Goal: Transaction & Acquisition: Subscribe to service/newsletter

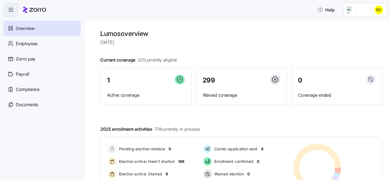
click at [388, 7] on header "Help" at bounding box center [195, 8] width 390 height 17
click at [382, 9] on html "Help Overview Employees Zorro pay Payroll Compliance Documents Lumos overview T…" at bounding box center [195, 88] width 390 height 177
click at [367, 28] on div "Personal view" at bounding box center [364, 24] width 40 height 9
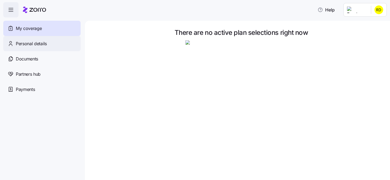
click at [54, 46] on div "Personal details" at bounding box center [41, 43] width 77 height 15
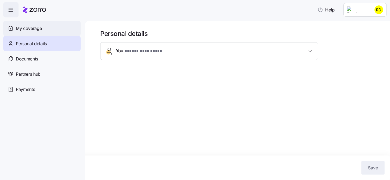
click at [57, 27] on div "My coverage" at bounding box center [41, 28] width 77 height 15
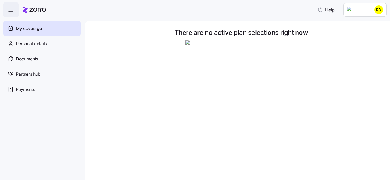
click at [373, 8] on html "Help My coverage Personal details Documents Partners hub Payments There are no …" at bounding box center [195, 88] width 390 height 177
click at [364, 26] on div "Admin view" at bounding box center [361, 25] width 28 height 6
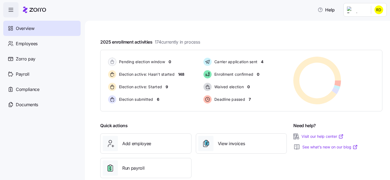
scroll to position [98, 0]
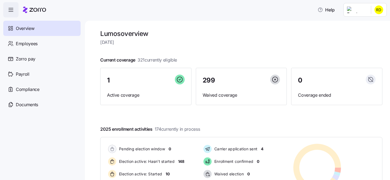
click at [375, 10] on html "Help Overview Employees Zorro pay Payroll Compliance Documents Lumos overview […" at bounding box center [195, 88] width 390 height 177
click at [371, 21] on div "Personal view" at bounding box center [364, 24] width 40 height 9
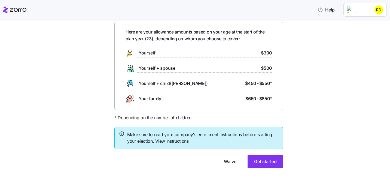
scroll to position [27, 0]
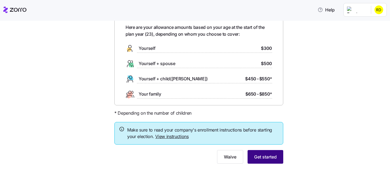
click at [267, 156] on span "Get started" at bounding box center [265, 157] width 23 height 7
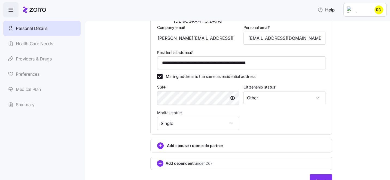
scroll to position [158, 0]
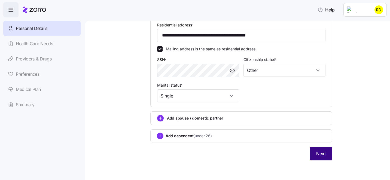
click at [318, 153] on span "Next" at bounding box center [321, 153] width 10 height 7
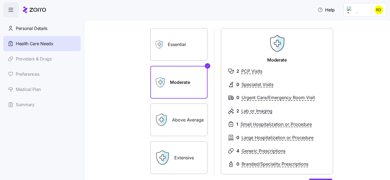
scroll to position [32, 0]
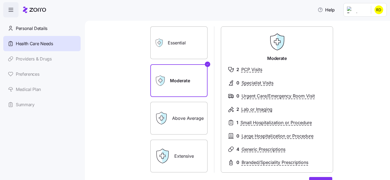
click at [180, 47] on label "Essential" at bounding box center [178, 42] width 57 height 33
click at [0, 0] on input "Essential" at bounding box center [0, 0] width 0 height 0
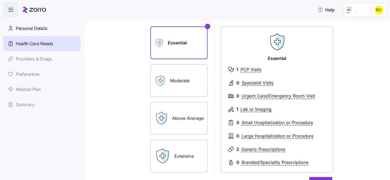
click at [184, 89] on label "Moderate" at bounding box center [178, 80] width 57 height 33
click at [0, 0] on input "Moderate" at bounding box center [0, 0] width 0 height 0
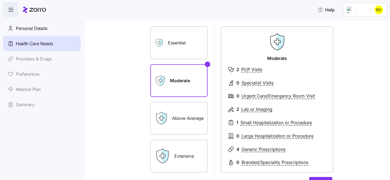
click at [179, 112] on label "Above Average" at bounding box center [178, 118] width 57 height 33
click at [0, 0] on input "Above Average" at bounding box center [0, 0] width 0 height 0
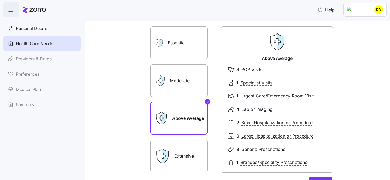
click at [184, 157] on label "Extensive" at bounding box center [178, 156] width 57 height 33
click at [0, 0] on input "Extensive" at bounding box center [0, 0] width 0 height 0
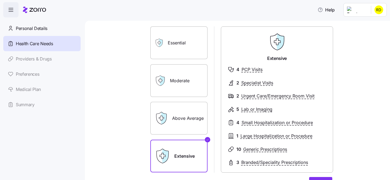
click at [195, 122] on label "Above Average" at bounding box center [178, 118] width 57 height 33
click at [0, 0] on input "Above Average" at bounding box center [0, 0] width 0 height 0
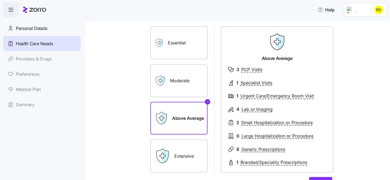
click at [198, 149] on label "Extensive" at bounding box center [178, 156] width 57 height 33
click at [0, 0] on input "Extensive" at bounding box center [0, 0] width 0 height 0
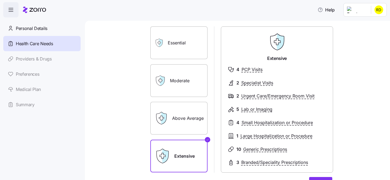
click at [176, 124] on label "Above Average" at bounding box center [178, 118] width 57 height 33
click at [0, 0] on input "Above Average" at bounding box center [0, 0] width 0 height 0
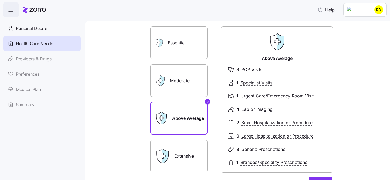
click at [179, 82] on label "Moderate" at bounding box center [178, 80] width 57 height 33
click at [0, 0] on input "Moderate" at bounding box center [0, 0] width 0 height 0
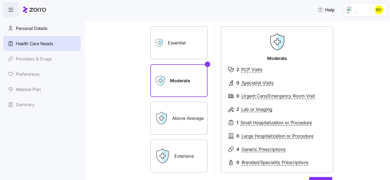
click at [189, 38] on label "Essential" at bounding box center [178, 42] width 57 height 33
click at [0, 0] on input "Essential" at bounding box center [0, 0] width 0 height 0
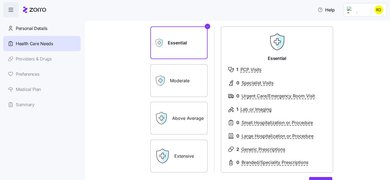
click at [169, 89] on div "Moderate" at bounding box center [178, 80] width 57 height 33
click at [197, 72] on label "Moderate" at bounding box center [178, 80] width 57 height 33
click at [0, 0] on input "Moderate" at bounding box center [0, 0] width 0 height 0
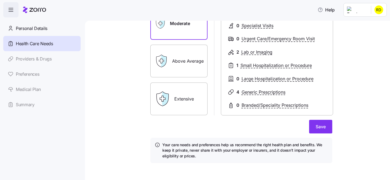
scroll to position [92, 0]
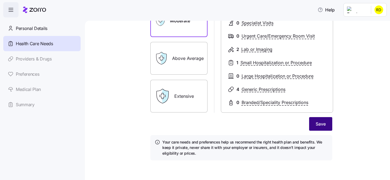
click at [317, 124] on span "Save" at bounding box center [321, 124] width 10 height 7
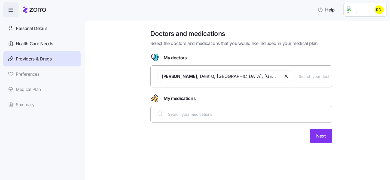
click at [188, 117] on input "text" at bounding box center [248, 114] width 161 height 6
type input "a"
click at [233, 142] on div "Next" at bounding box center [241, 136] width 182 height 14
click at [322, 138] on span "Next" at bounding box center [321, 136] width 10 height 7
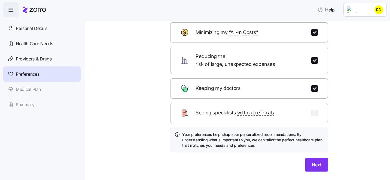
scroll to position [42, 0]
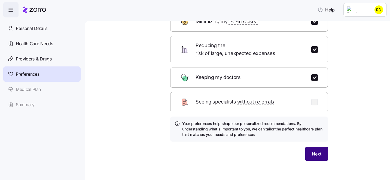
click at [315, 151] on span "Next" at bounding box center [317, 154] width 10 height 7
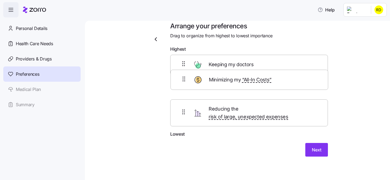
scroll to position [3, 0]
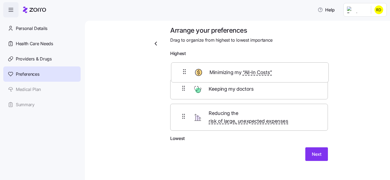
drag, startPoint x: 186, startPoint y: 114, endPoint x: 187, endPoint y: 71, distance: 42.8
click at [187, 71] on div "Keeping my doctors Reducing the risk of large, unexpected expenses Minimizing m…" at bounding box center [249, 97] width 158 height 76
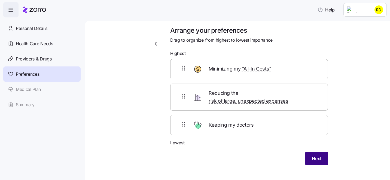
click at [313, 155] on span "Next" at bounding box center [317, 158] width 10 height 7
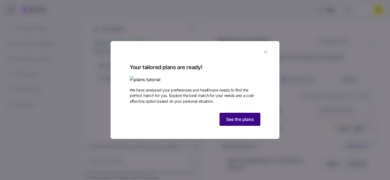
click at [234, 126] on button "See the plans" at bounding box center [240, 119] width 41 height 13
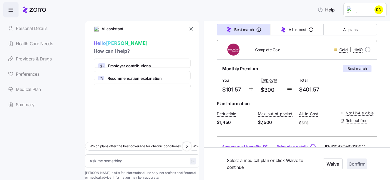
scroll to position [102, 0]
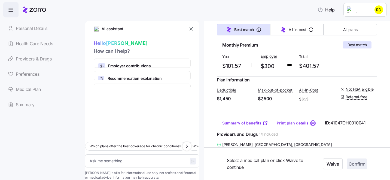
click at [263, 126] on icon at bounding box center [265, 122] width 5 height 5
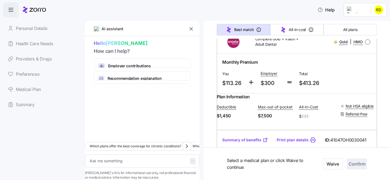
scroll to position [231, 0]
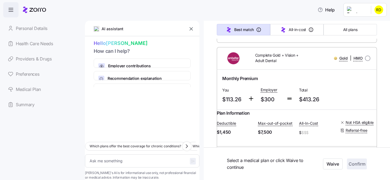
click at [193, 30] on icon "button" at bounding box center [191, 28] width 5 height 5
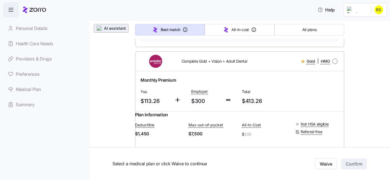
click at [119, 29] on span "AI assistant" at bounding box center [115, 28] width 22 height 5
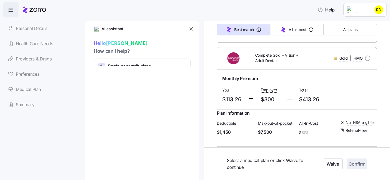
type textarea "x"
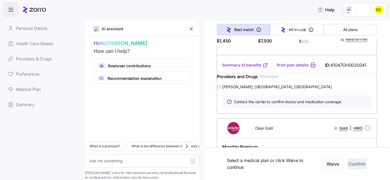
scroll to position [321, 0]
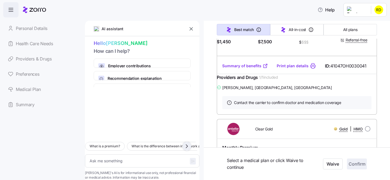
click at [187, 145] on icon "button" at bounding box center [187, 146] width 2 height 3
click at [110, 155] on textarea at bounding box center [142, 160] width 114 height 13
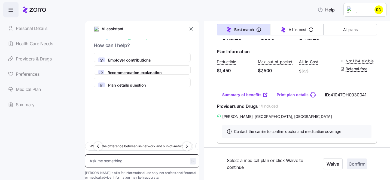
scroll to position [237, 0]
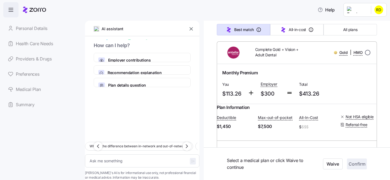
click at [366, 55] on input "radio" at bounding box center [367, 52] width 5 height 5
radio input "true"
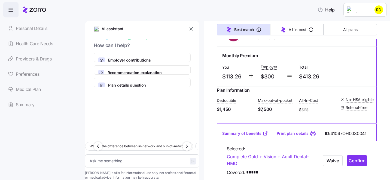
scroll to position [278, 0]
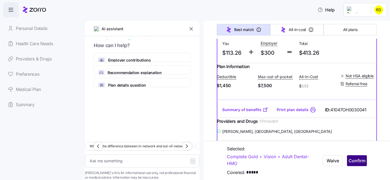
click at [358, 162] on span "Confirm" at bounding box center [357, 160] width 17 height 7
type textarea "x"
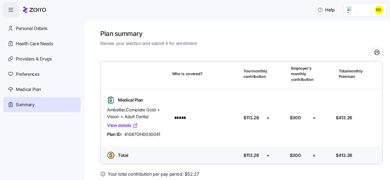
scroll to position [24, 0]
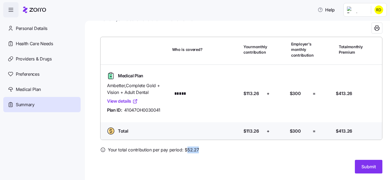
drag, startPoint x: 187, startPoint y: 149, endPoint x: 197, endPoint y: 150, distance: 10.6
click at [197, 150] on span "Your total contribution per pay period: $ 52.27" at bounding box center [153, 150] width 91 height 7
click at [212, 155] on div at bounding box center [241, 156] width 282 height 7
click at [363, 165] on span "Submit" at bounding box center [369, 166] width 14 height 7
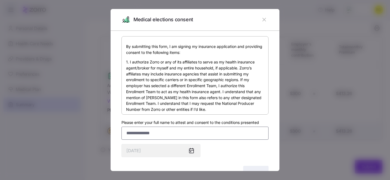
click at [162, 130] on input "Please enter your full name to attest and consent to the conditions presented" at bounding box center [195, 133] width 147 height 13
type input "*****"
click at [261, 167] on button "Agree" at bounding box center [255, 173] width 25 height 14
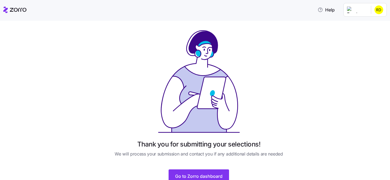
scroll to position [23, 0]
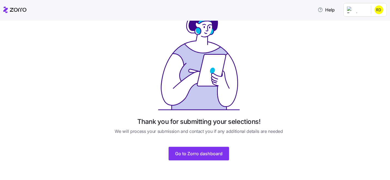
click at [385, 14] on html "Help Thank you for submitting your selections! We will process your submission …" at bounding box center [195, 88] width 390 height 177
click at [379, 7] on html "Help Thank you for submitting your selections! We will process your submission …" at bounding box center [195, 88] width 390 height 177
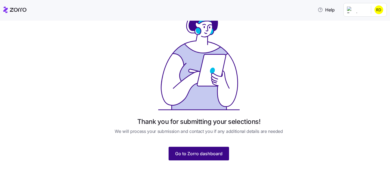
click at [183, 156] on span "Go to Zorro dashboard" at bounding box center [198, 153] width 47 height 7
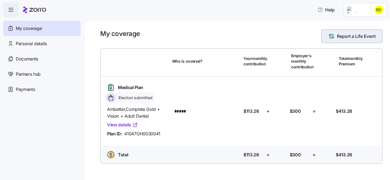
click at [345, 42] on button "Report a Life Event" at bounding box center [351, 36] width 61 height 14
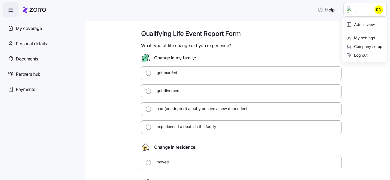
click at [373, 15] on html "Help My coverage Personal details Documents Partners hub Payments Qualifying Li…" at bounding box center [195, 88] width 390 height 177
click at [362, 24] on div "Admin view" at bounding box center [361, 25] width 28 height 6
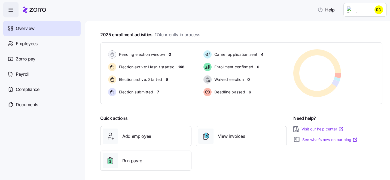
scroll to position [98, 0]
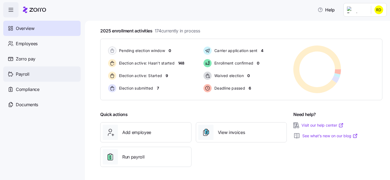
click at [63, 73] on div "Payroll" at bounding box center [41, 73] width 77 height 15
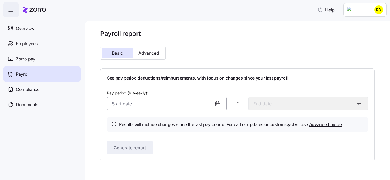
click at [189, 102] on input "Pay period (bi weekly) *" at bounding box center [167, 103] width 120 height 13
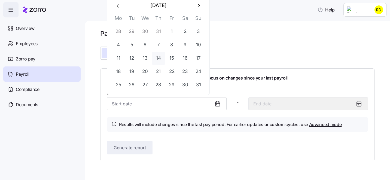
click at [161, 59] on button "14" at bounding box center [158, 58] width 13 height 13
type input "August 14, 2025"
type input "August 27, 2025"
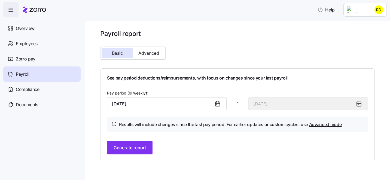
click at [193, 139] on div "See pay period deductions/reimbursements, with focus on changes since your last…" at bounding box center [237, 114] width 261 height 79
click at [159, 105] on input "August 14, 2025" at bounding box center [167, 103] width 120 height 13
click at [177, 124] on h4 "Results will include changes since the last pay period. For earlier updates or …" at bounding box center [230, 124] width 223 height 7
click at [164, 105] on input "August 14, 2025" at bounding box center [167, 103] width 120 height 13
click at [169, 121] on div "Results will include changes since the last pay period. For earlier updates or …" at bounding box center [237, 125] width 261 height 16
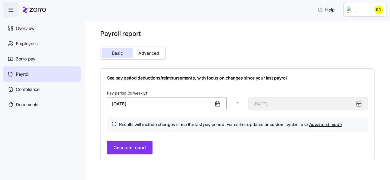
click at [157, 103] on input "August 14, 2025" at bounding box center [167, 103] width 120 height 13
click at [175, 124] on h4 "Results will include changes since the last pay period. For earlier updates or …" at bounding box center [230, 124] width 223 height 7
click at [131, 144] on button "Generate report" at bounding box center [129, 148] width 45 height 14
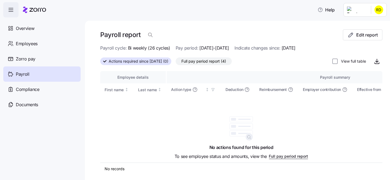
click at [196, 60] on span "Full pay period report (4)" at bounding box center [203, 61] width 45 height 7
click at [176, 63] on input "Full pay period report (4)" at bounding box center [176, 63] width 0 height 0
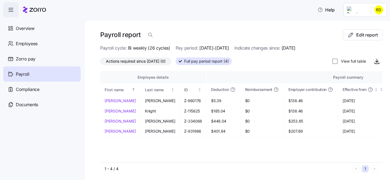
scroll to position [1, 0]
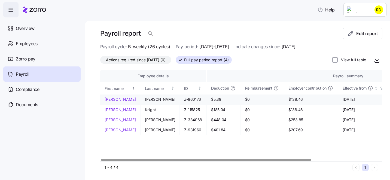
click at [211, 100] on span "$5.39" at bounding box center [223, 99] width 25 height 5
click at [207, 114] on td "$185.04" at bounding box center [224, 110] width 34 height 10
click at [211, 111] on span "$185.04" at bounding box center [223, 109] width 25 height 5
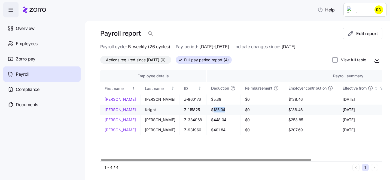
click at [211, 111] on span "$185.04" at bounding box center [223, 109] width 25 height 5
click at [211, 120] on span "$448.04" at bounding box center [223, 119] width 25 height 5
click at [211, 130] on span "$401.84" at bounding box center [223, 129] width 25 height 5
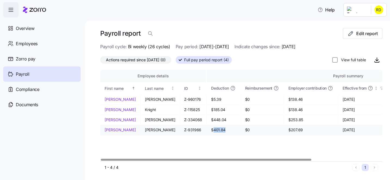
click at [211, 130] on span "$401.84" at bounding box center [223, 129] width 25 height 5
click at [302, 61] on div "Actions required since 08/14/2025 (0) Full pay period report (4) View full table" at bounding box center [241, 59] width 282 height 11
click at [376, 61] on icon "button" at bounding box center [377, 60] width 7 height 7
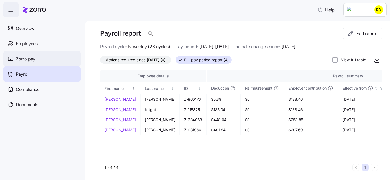
click at [32, 58] on span "Zorro pay" at bounding box center [26, 59] width 20 height 7
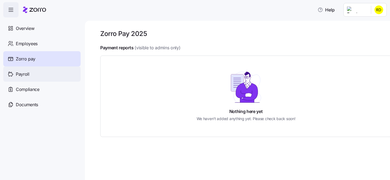
click at [42, 71] on div "Payroll" at bounding box center [41, 73] width 77 height 15
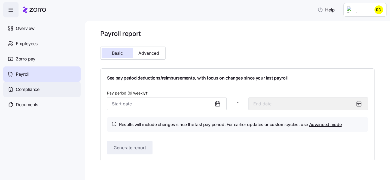
click at [51, 88] on div "Compliance" at bounding box center [41, 89] width 77 height 15
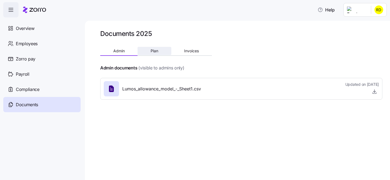
click at [157, 54] on button "Plan" at bounding box center [155, 51] width 34 height 8
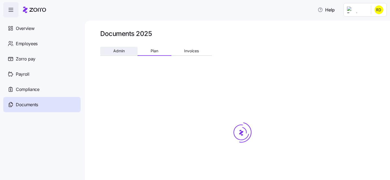
click at [119, 49] on span "Admin" at bounding box center [118, 51] width 11 height 4
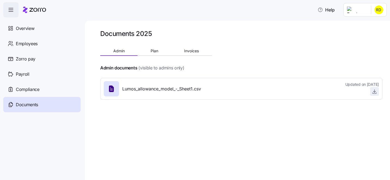
click at [372, 94] on span "button" at bounding box center [374, 91] width 8 height 8
click at [376, 92] on icon "button" at bounding box center [374, 91] width 5 height 5
click at [378, 12] on html "Help Overview Employees Zorro pay Payroll Compliance Documents Documents 2025 A…" at bounding box center [195, 88] width 390 height 177
click at [383, 6] on html "Help Overview Employees Zorro pay Payroll Compliance Documents Documents 2025 A…" at bounding box center [195, 88] width 390 height 177
